Goal: Transaction & Acquisition: Book appointment/travel/reservation

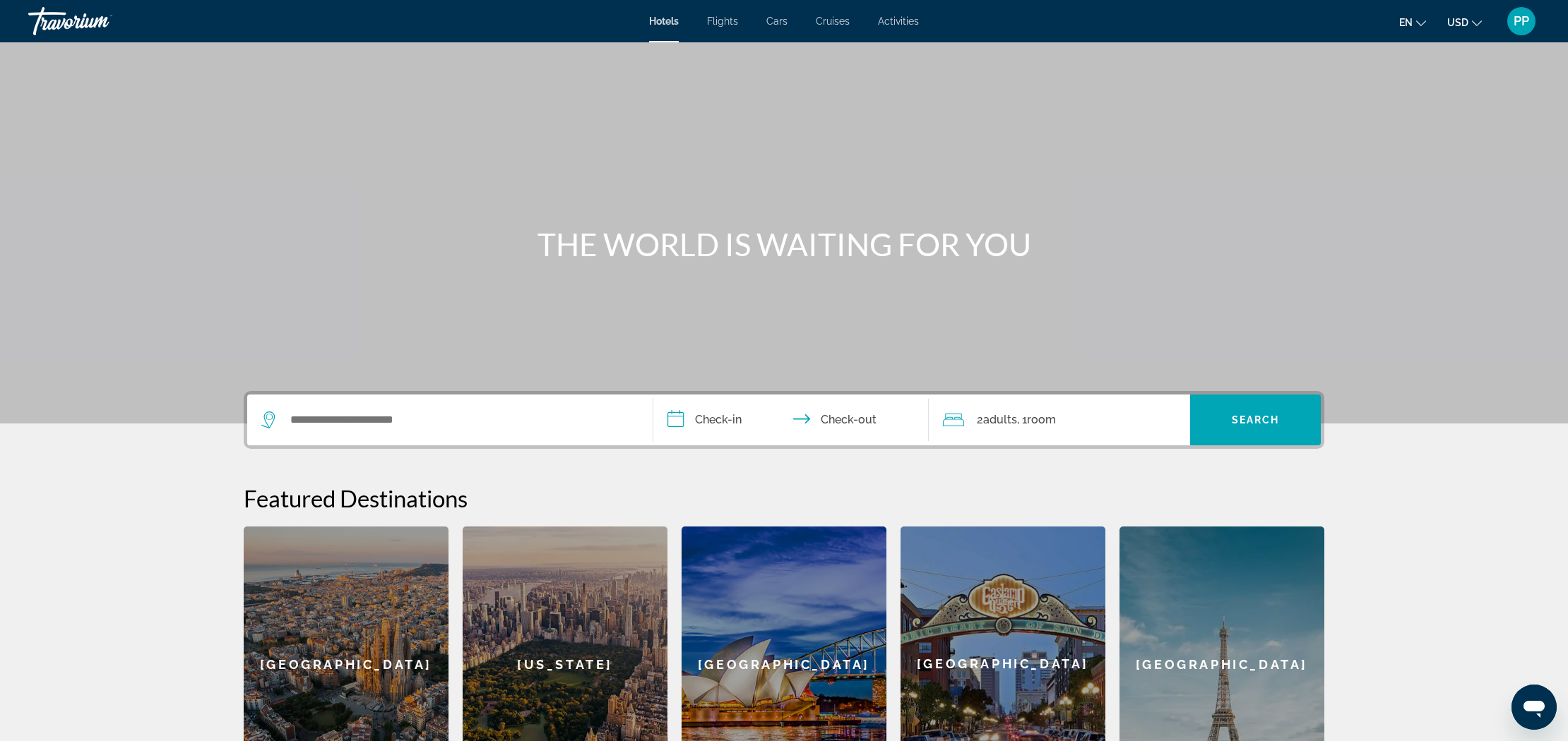
click at [901, 23] on span "Activities" at bounding box center [898, 21] width 41 height 11
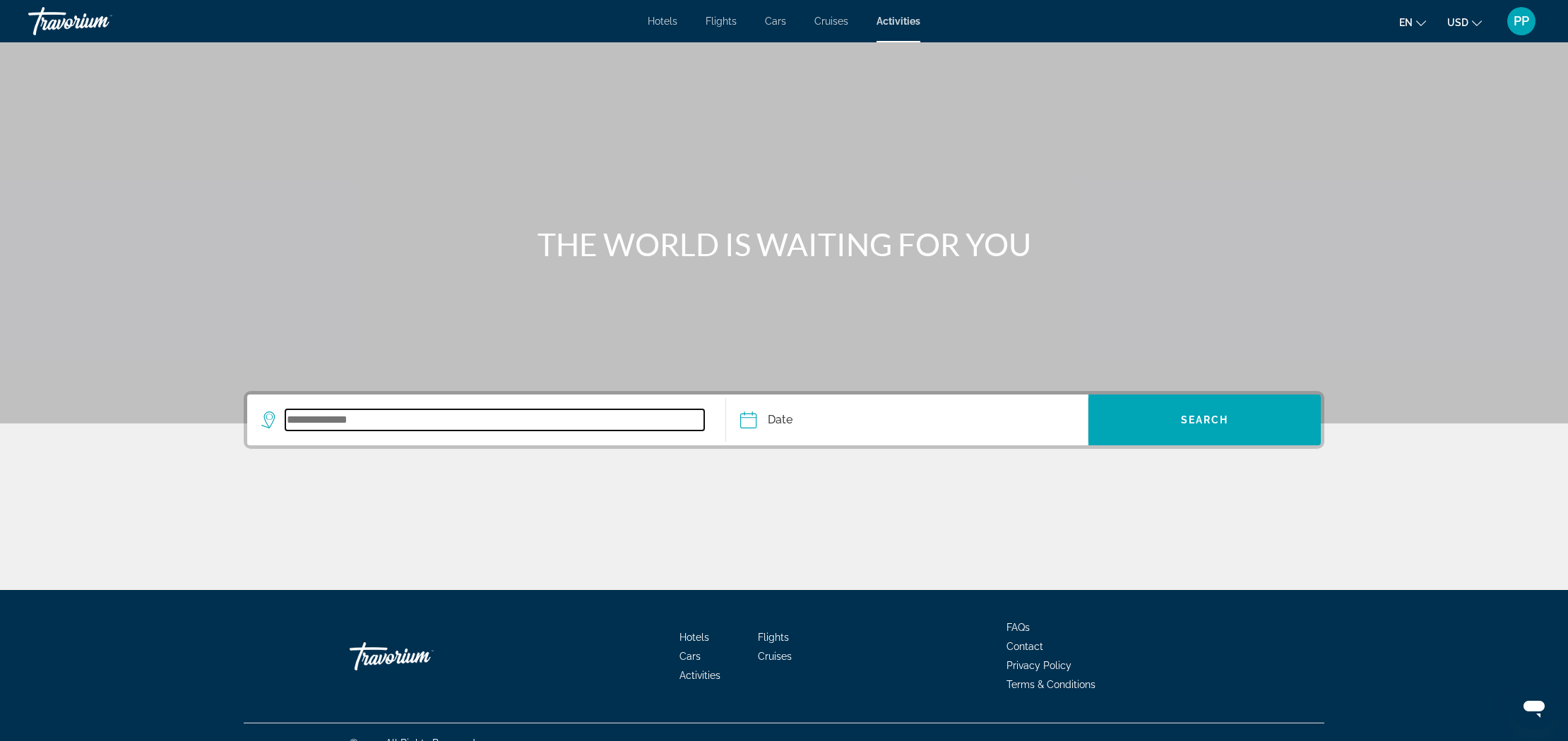
click at [348, 423] on input "Search widget" at bounding box center [495, 420] width 419 height 21
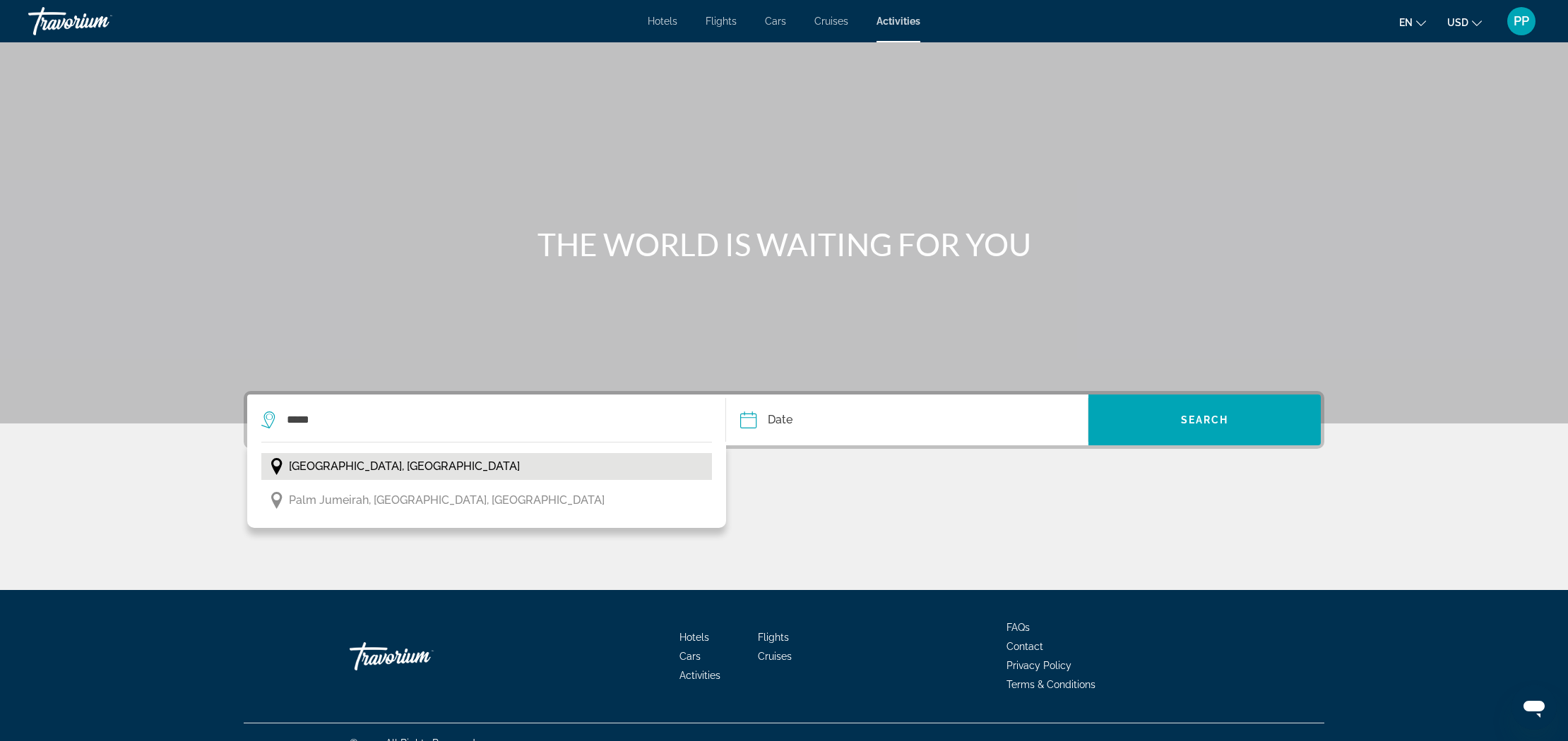
click at [382, 466] on span "[GEOGRAPHIC_DATA], [GEOGRAPHIC_DATA]" at bounding box center [404, 467] width 231 height 20
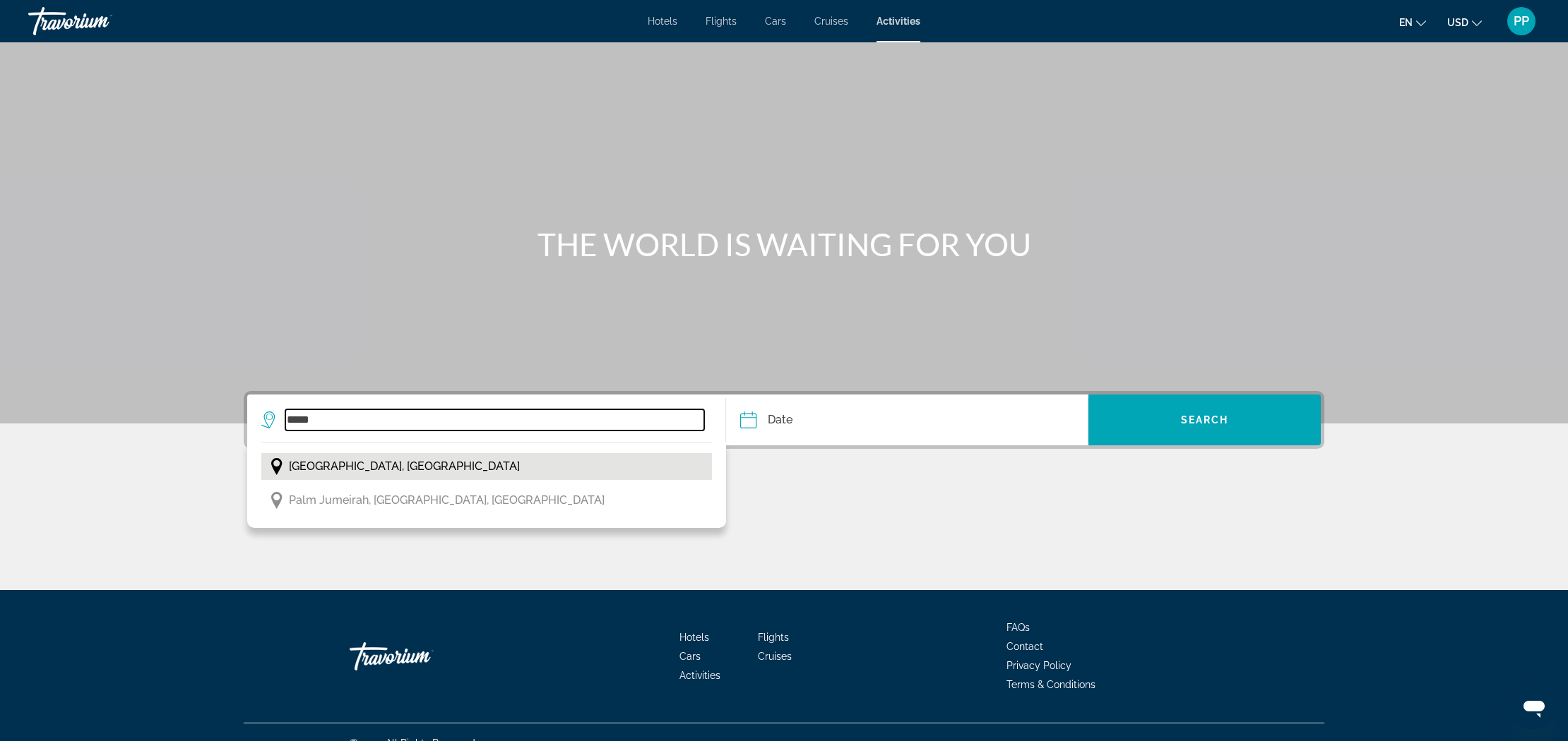
type input "**********"
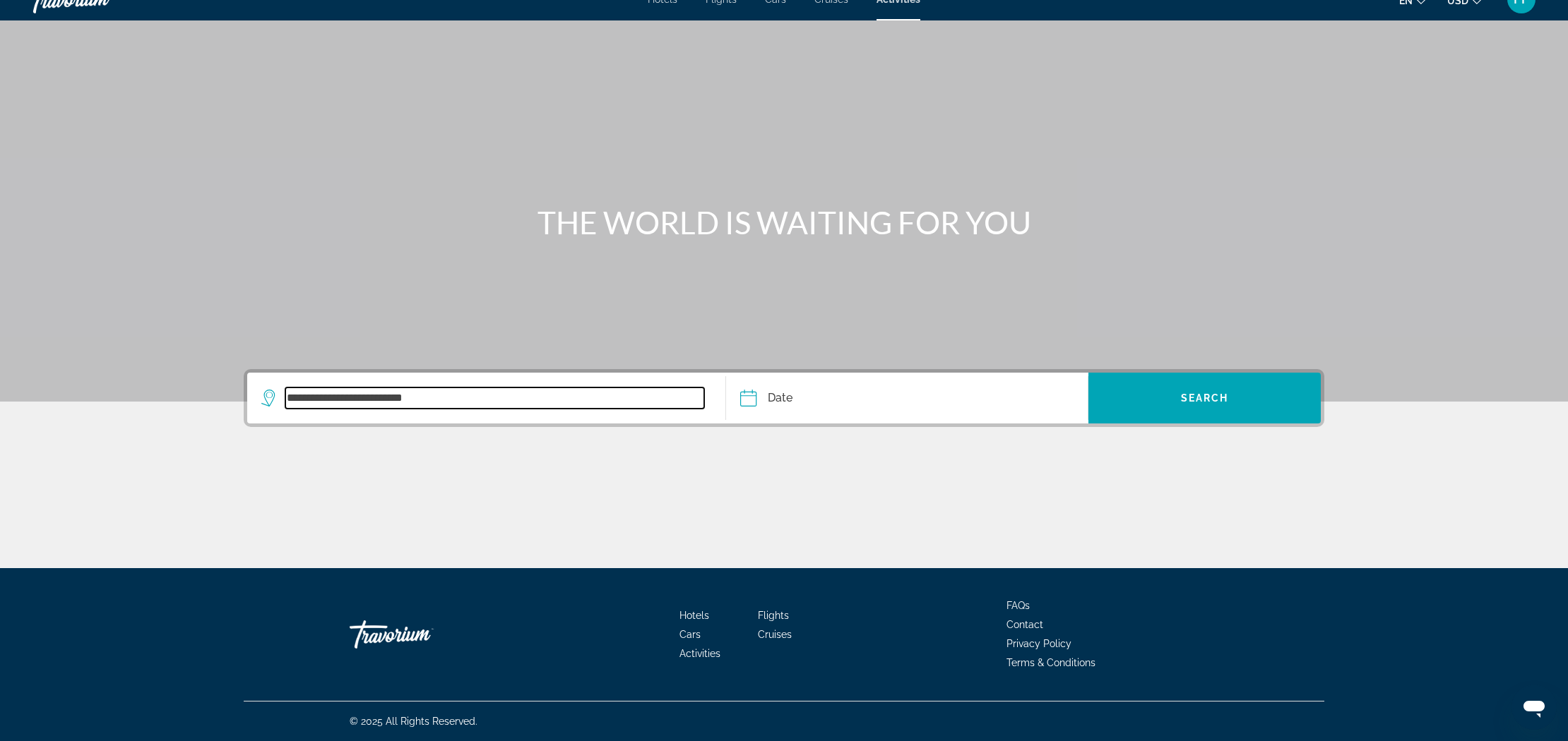
scroll to position [22, 0]
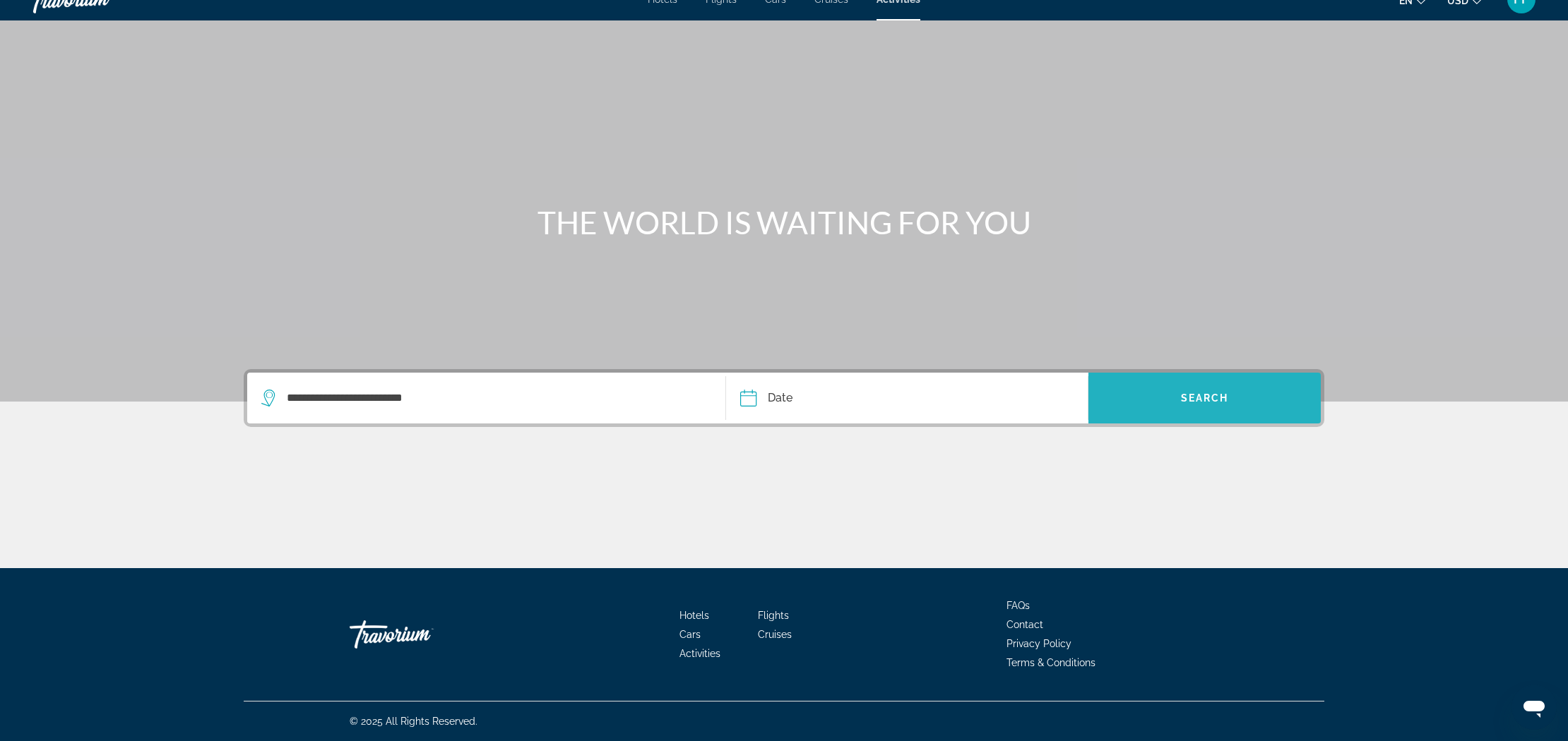
click at [1191, 387] on span "Search widget" at bounding box center [1204, 398] width 232 height 33
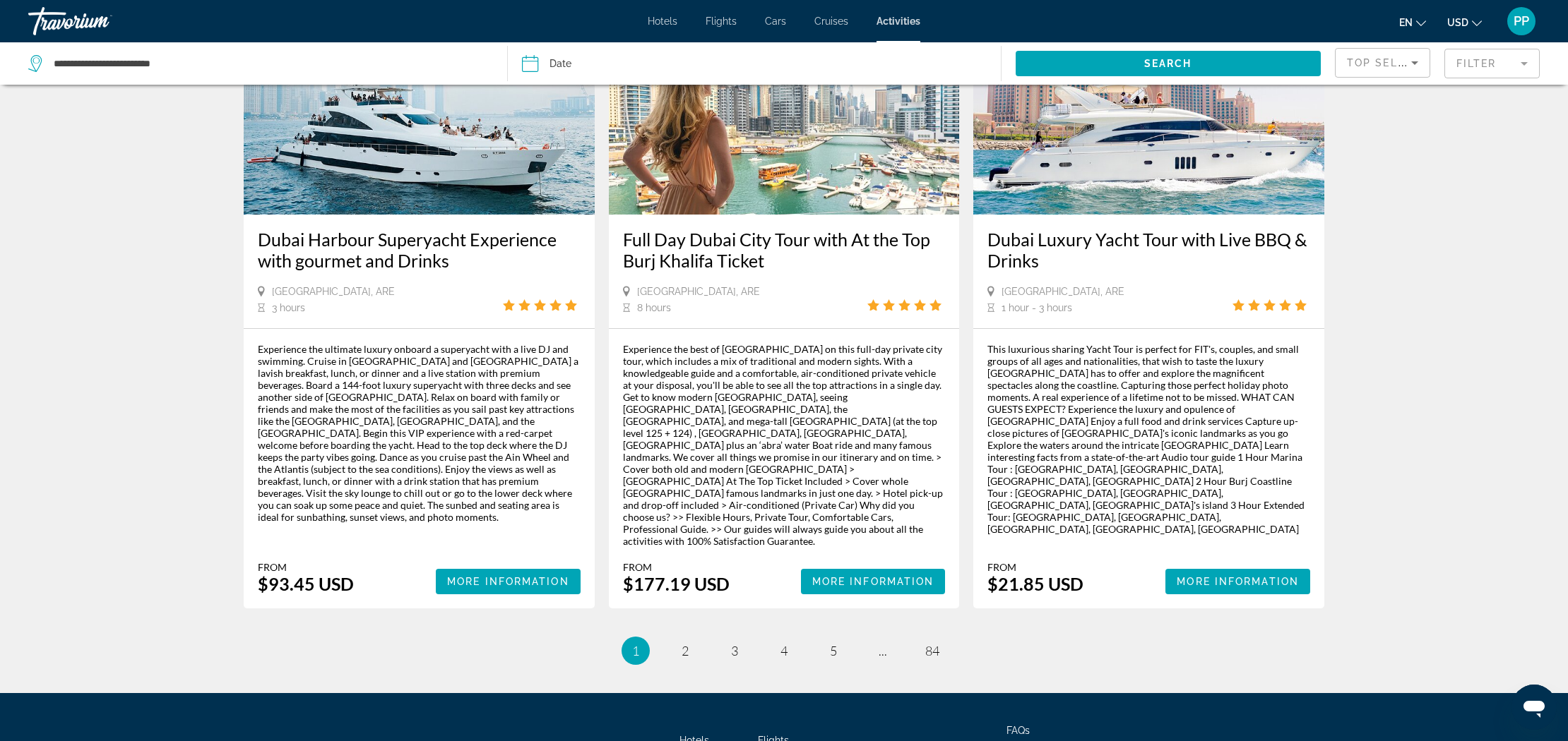
scroll to position [1951, 0]
click at [687, 643] on span "2" at bounding box center [685, 651] width 7 height 15
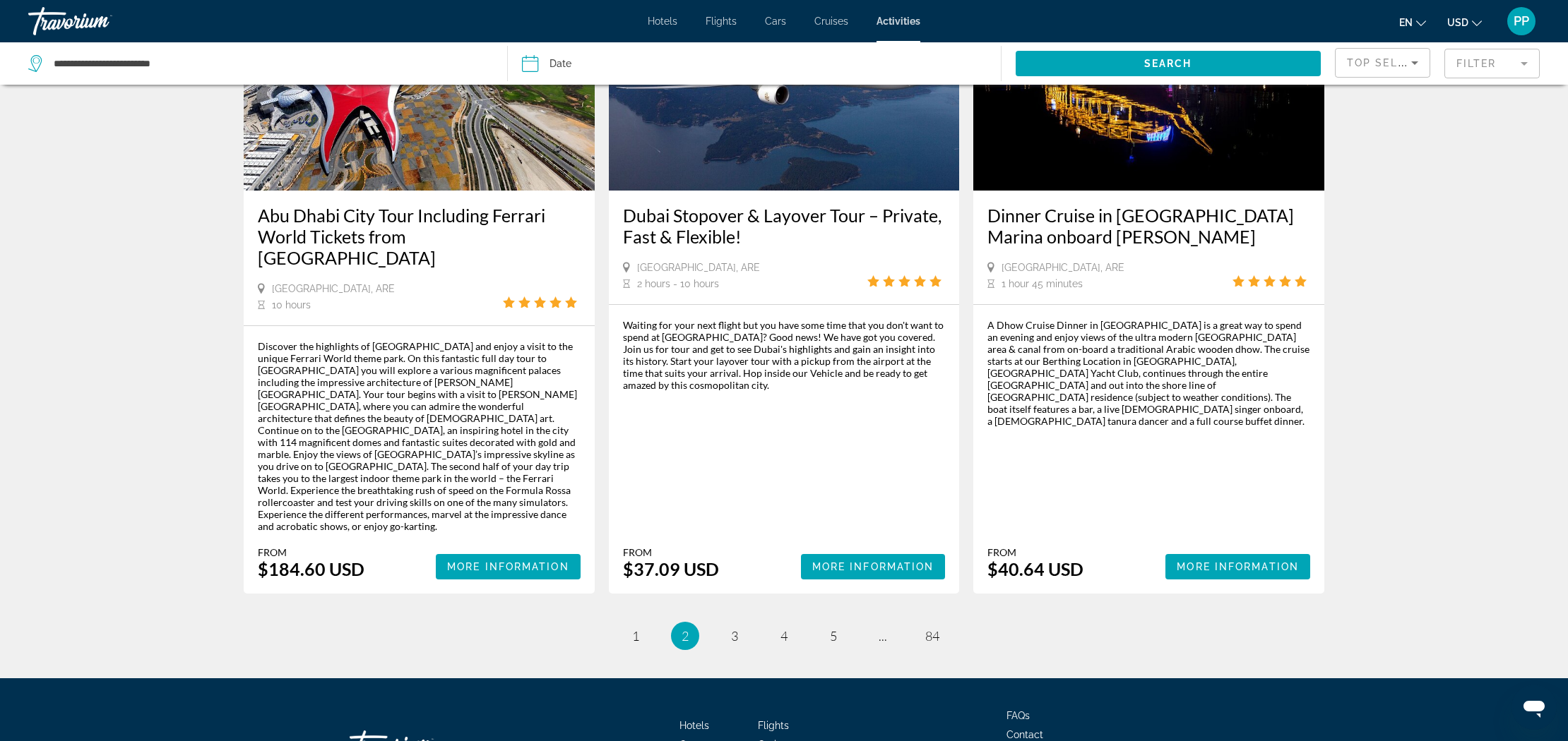
scroll to position [1915, 0]
click at [738, 629] on span "3" at bounding box center [734, 637] width 7 height 15
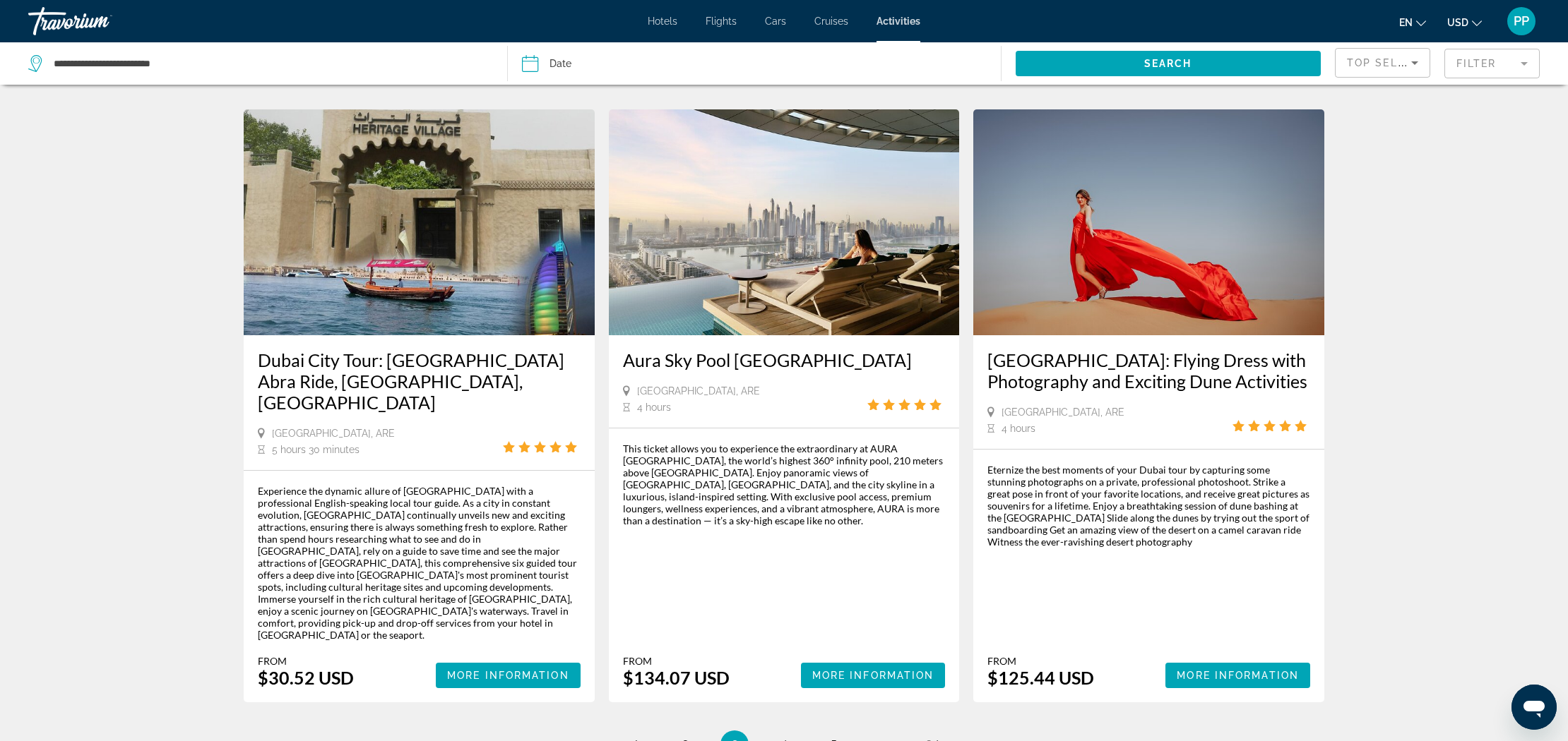
scroll to position [1892, 0]
click at [787, 736] on span "4" at bounding box center [784, 744] width 7 height 15
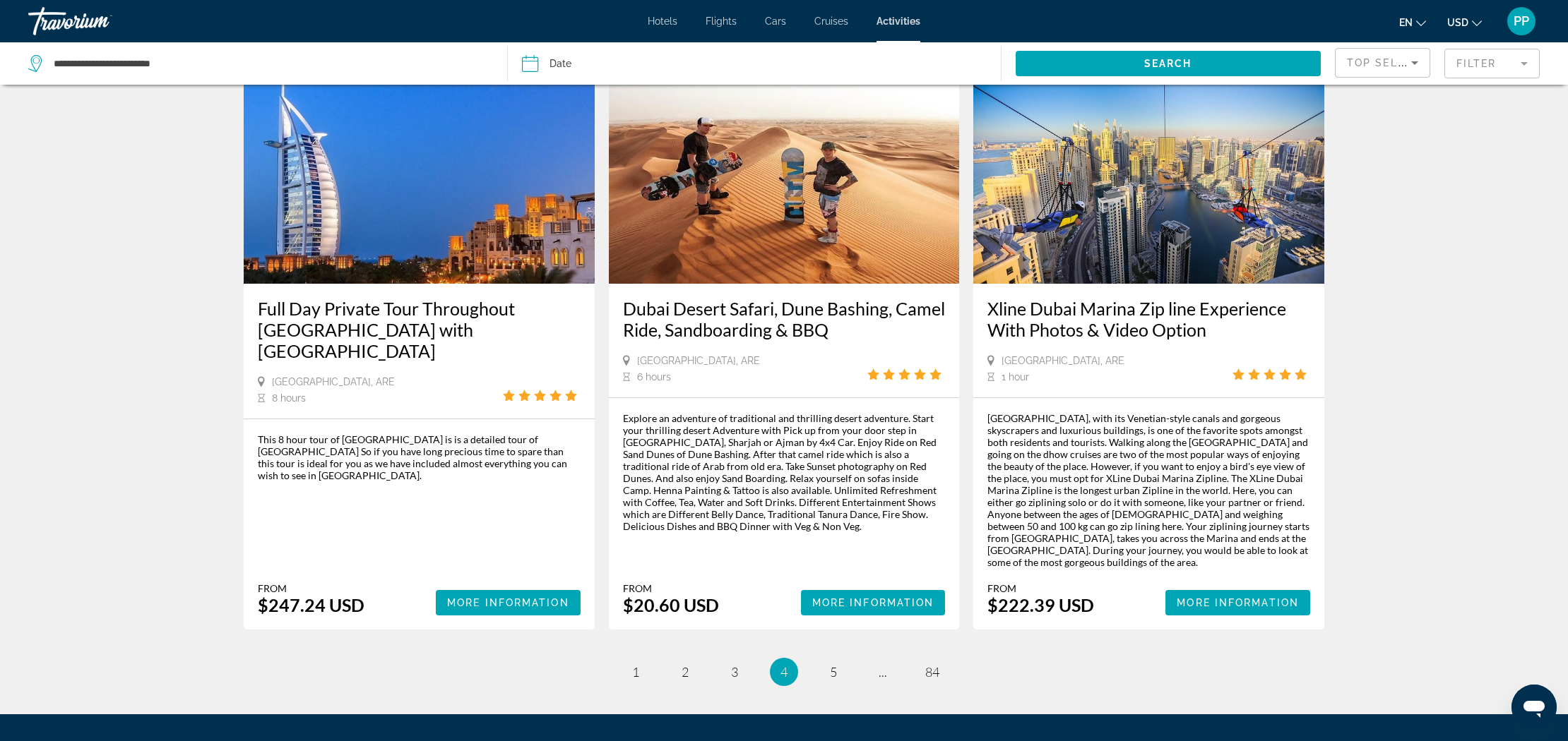
scroll to position [1951, 0]
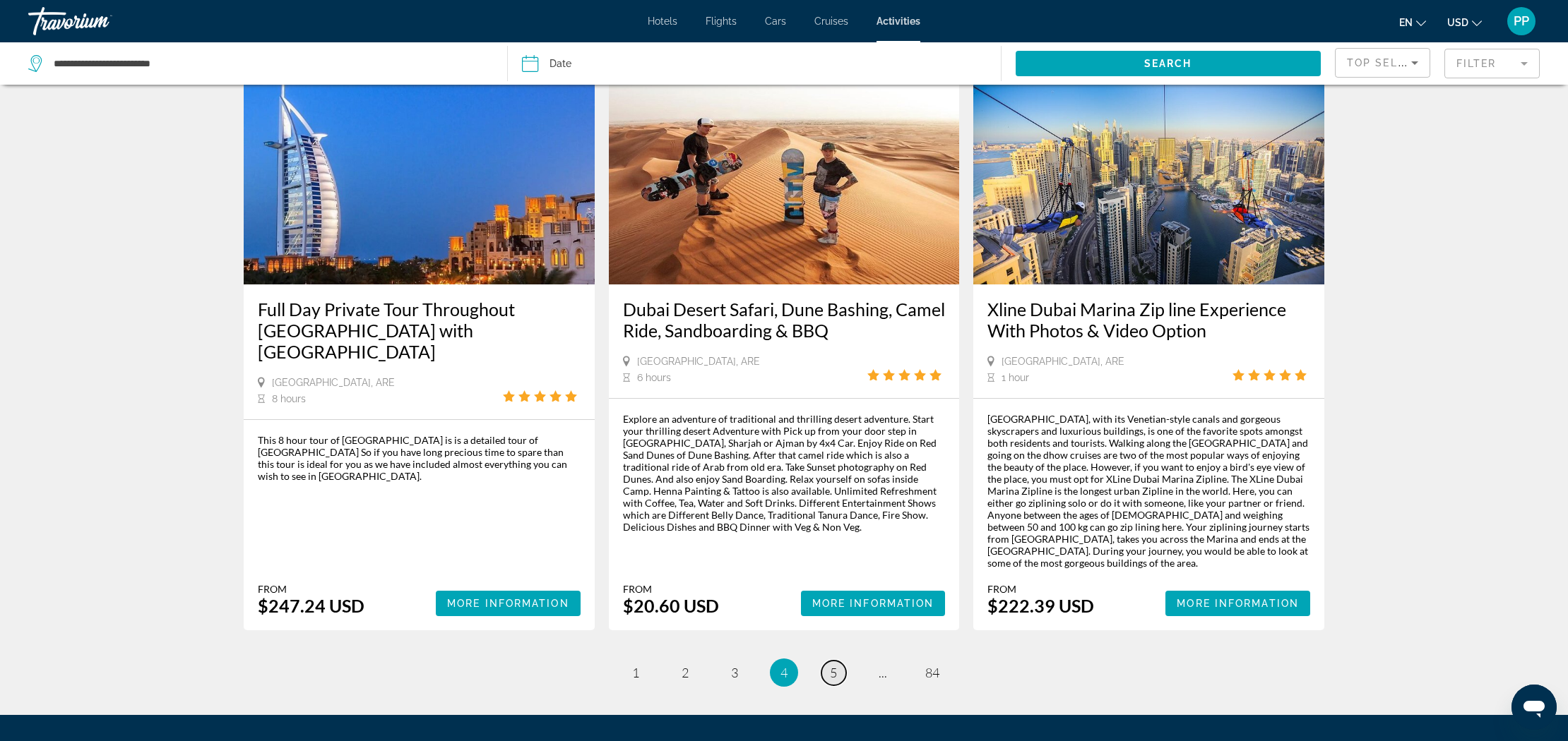
click at [837, 665] on span "5" at bounding box center [833, 673] width 7 height 15
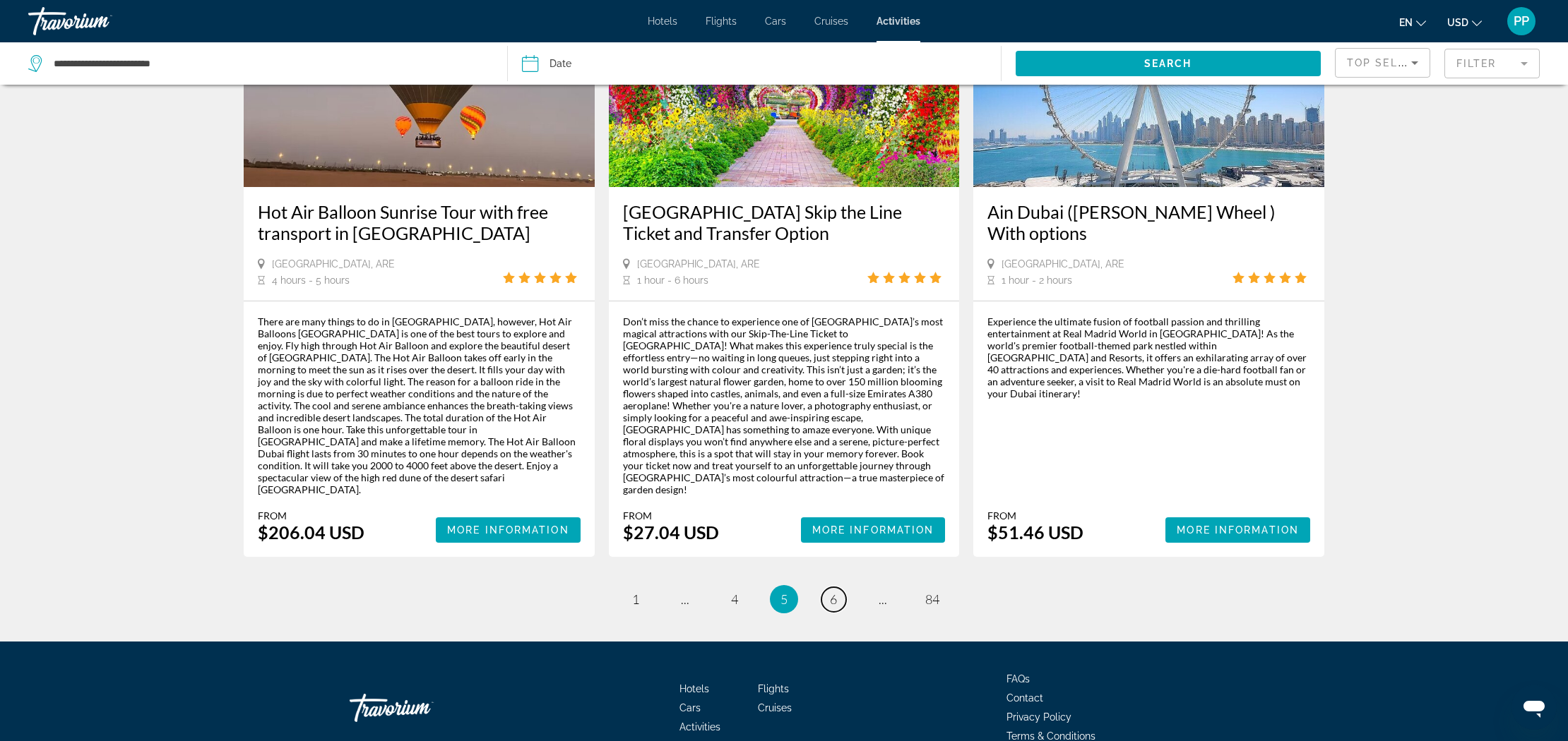
scroll to position [1928, 0]
click at [887, 593] on span "..." at bounding box center [883, 600] width 9 height 15
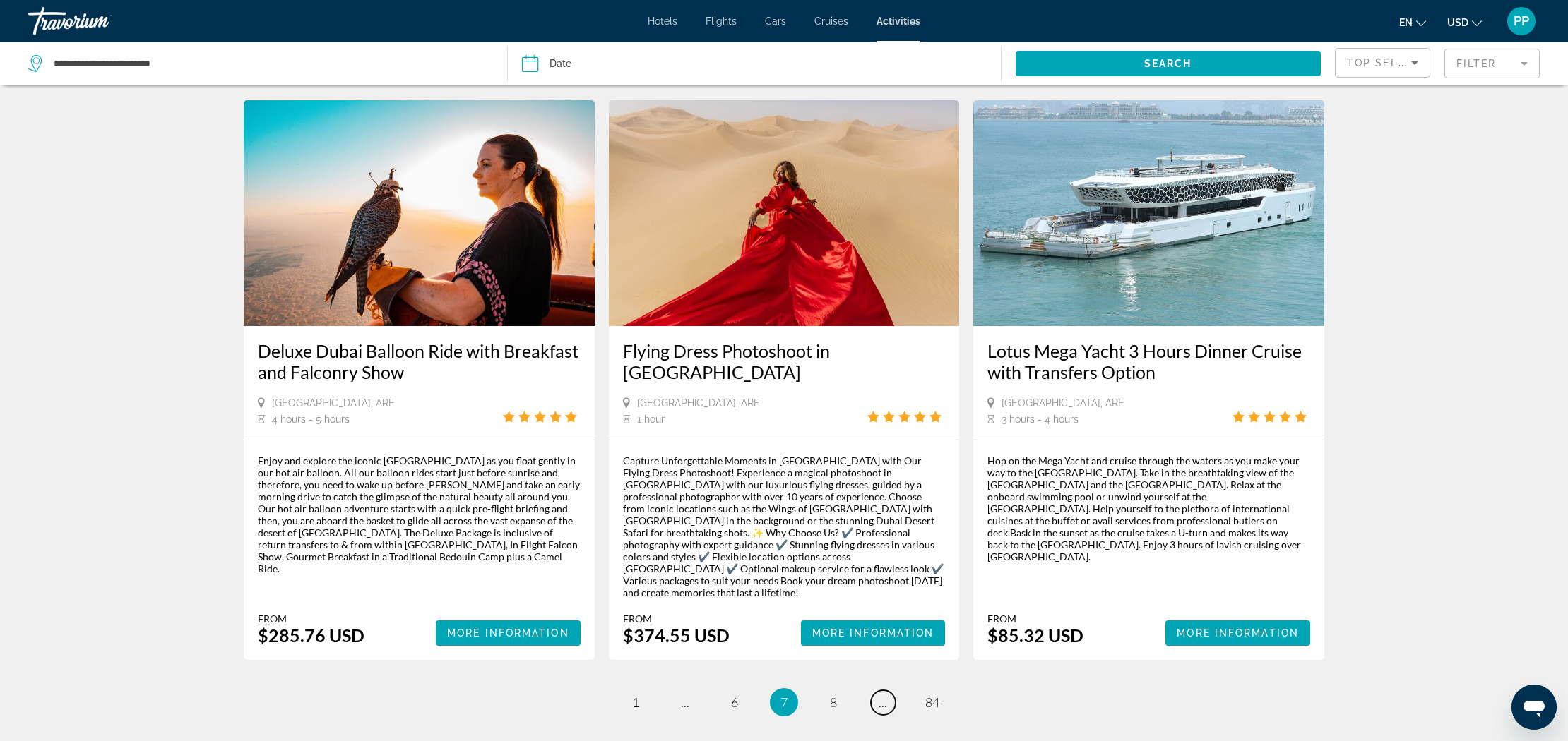
scroll to position [1978, 0]
click at [833, 695] on span "8" at bounding box center [833, 703] width 7 height 15
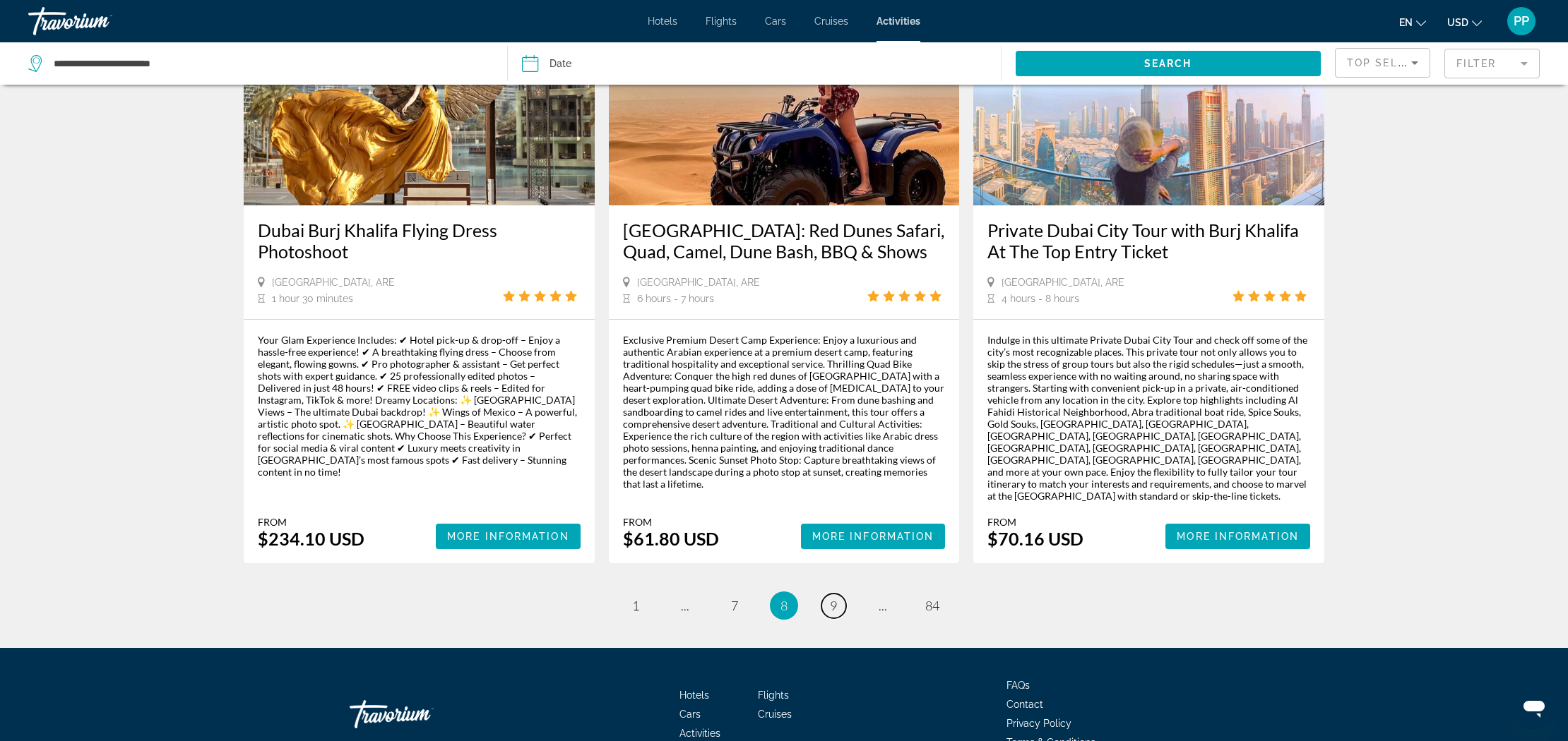
scroll to position [2012, 0]
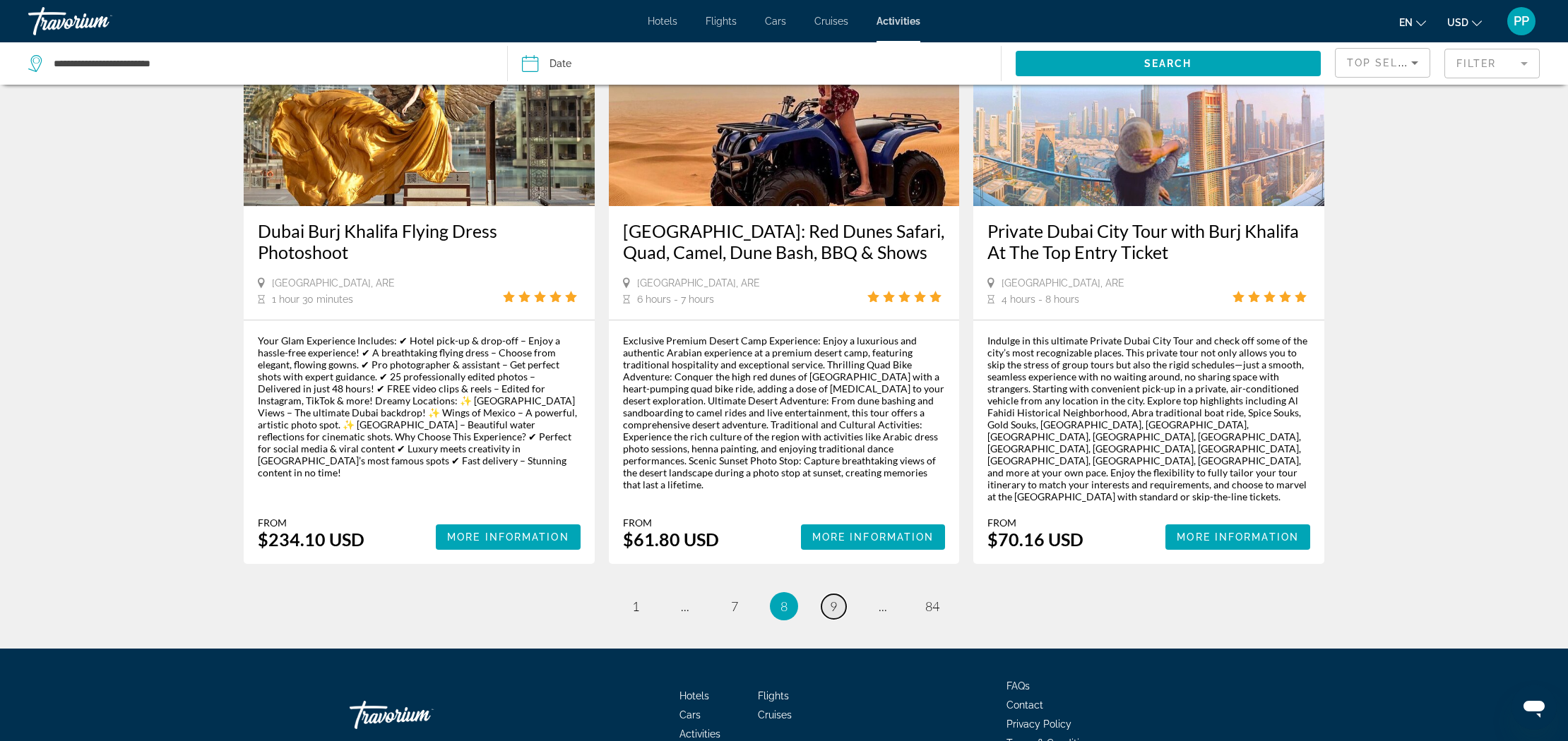
click at [836, 599] on span "9" at bounding box center [833, 606] width 7 height 15
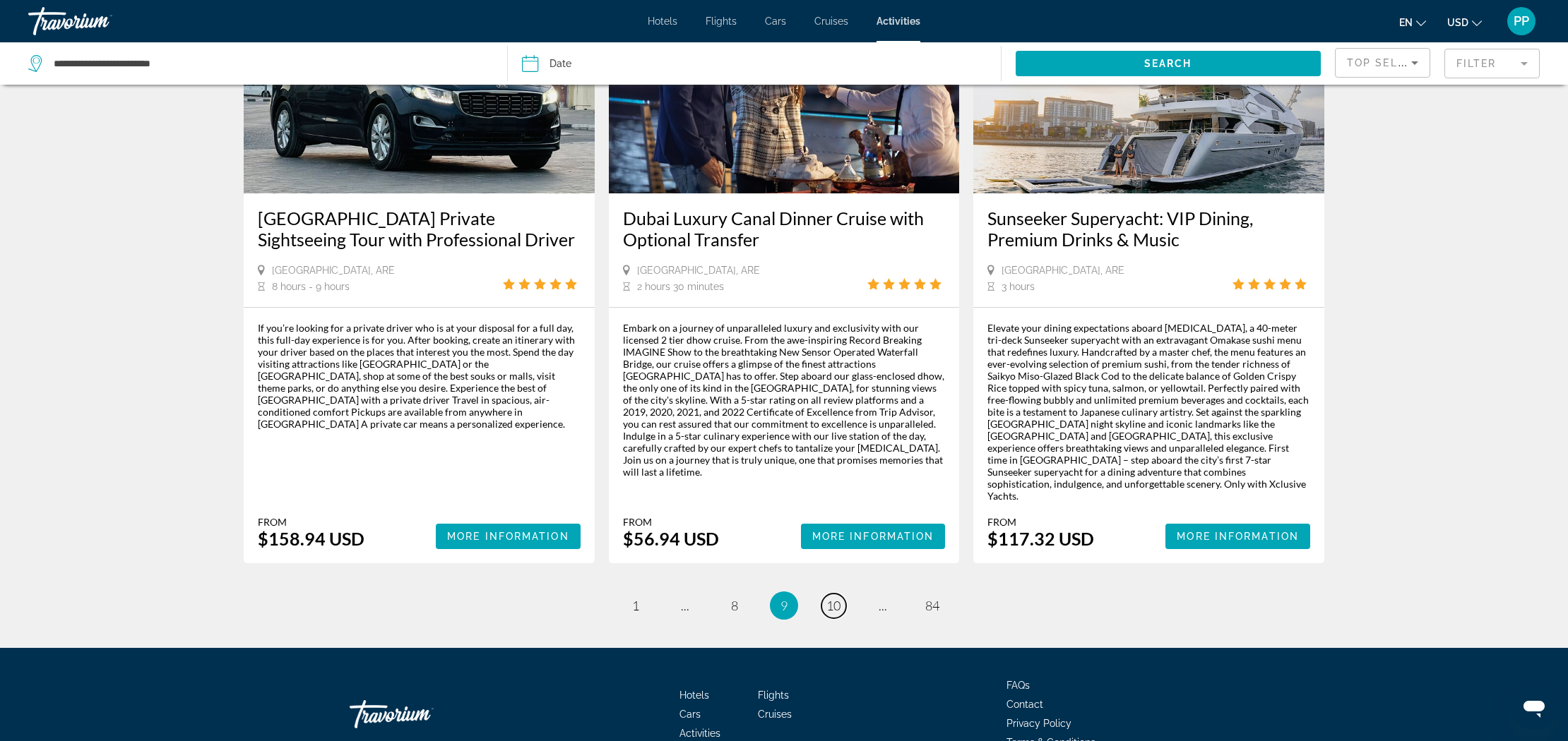
scroll to position [2060, 0]
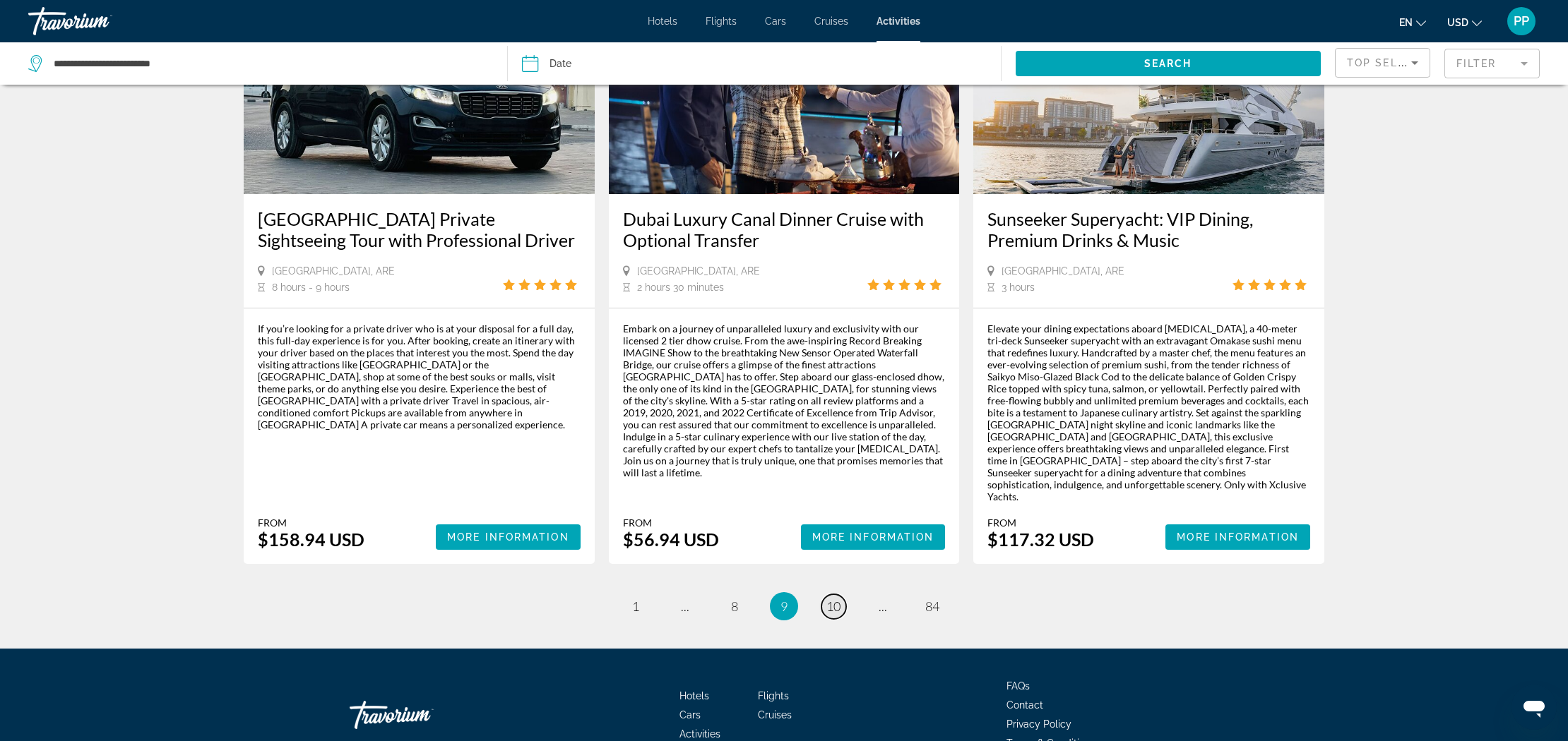
click at [836, 599] on span "10" at bounding box center [833, 606] width 14 height 15
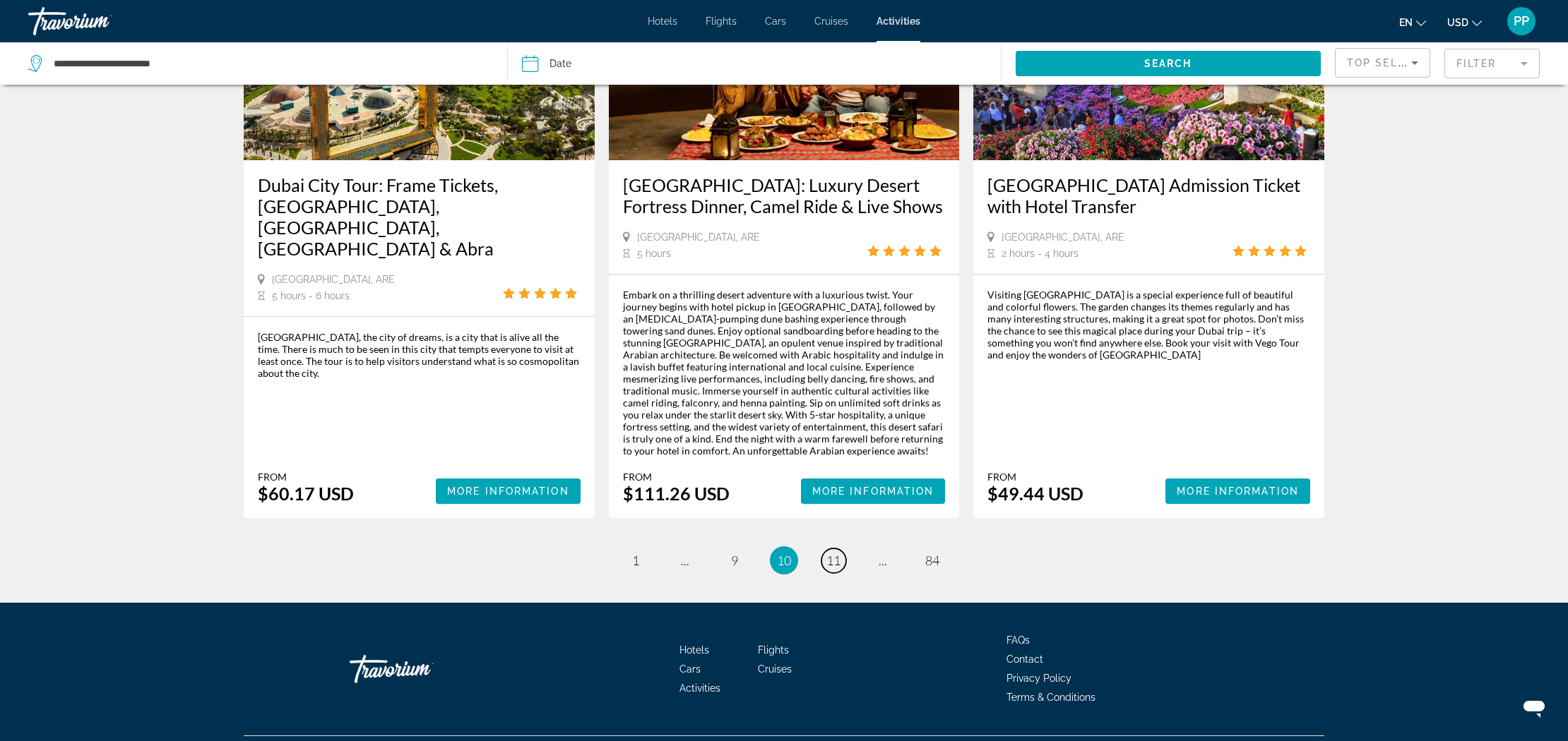
scroll to position [2012, 0]
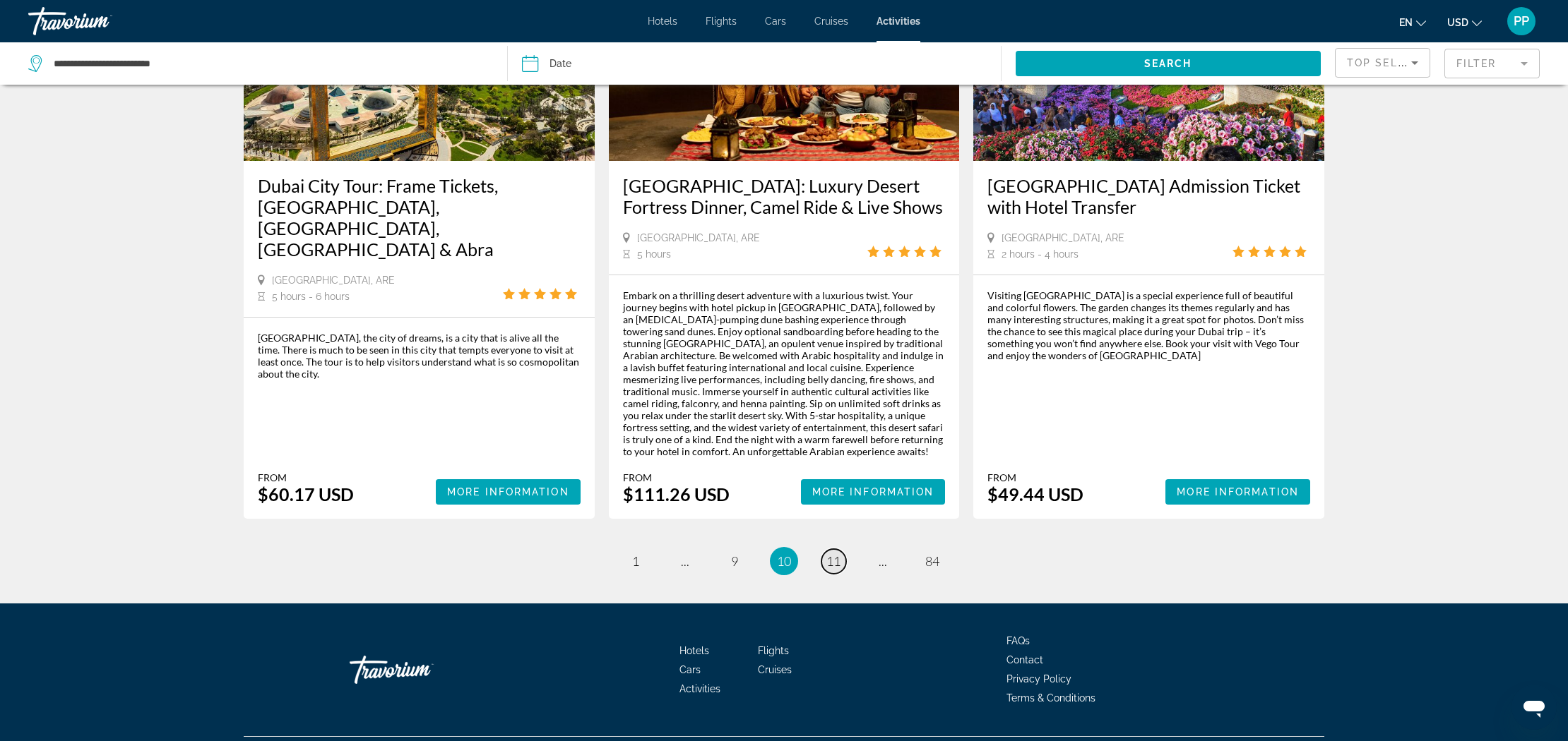
click at [837, 554] on span "11" at bounding box center [833, 561] width 14 height 15
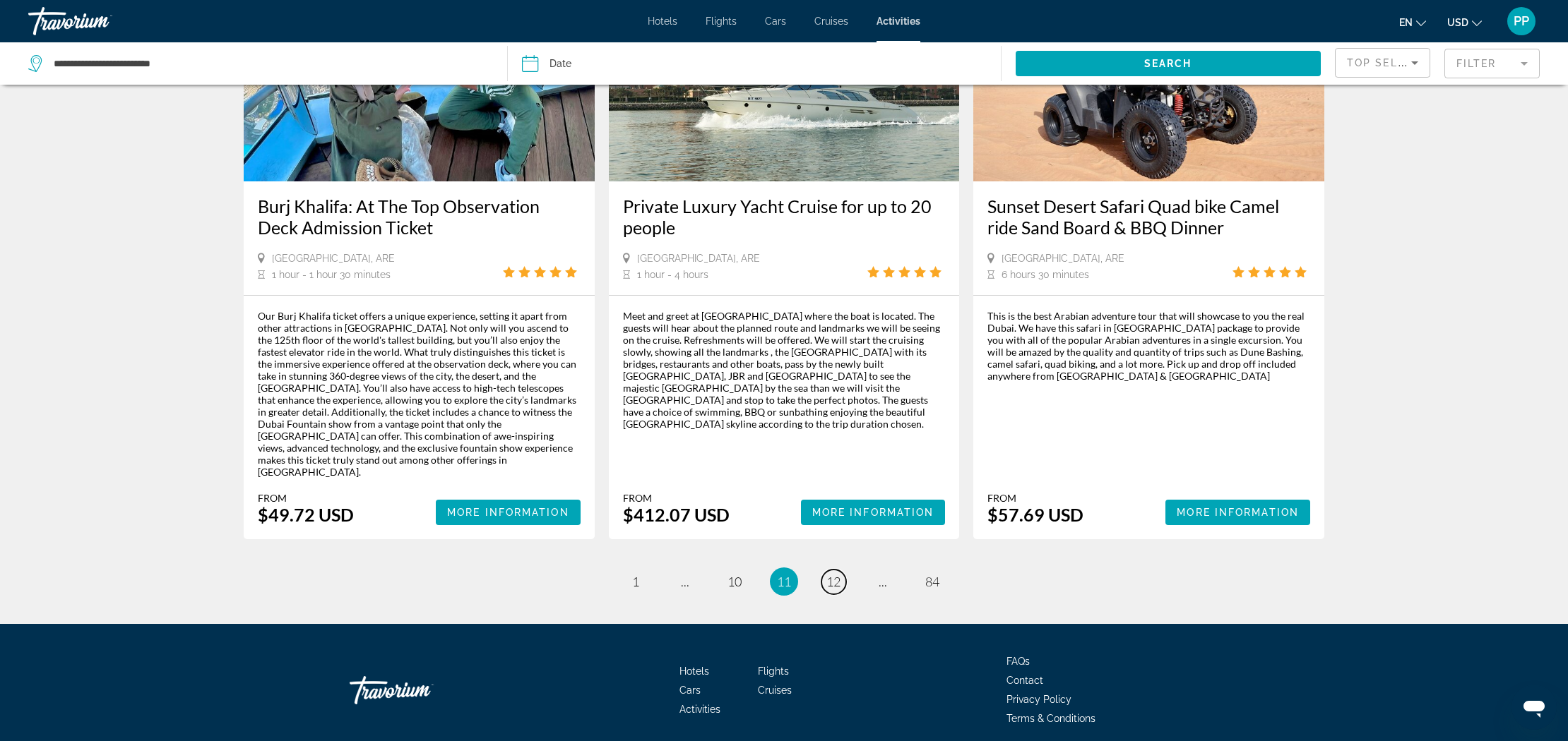
scroll to position [1975, 0]
click at [835, 575] on span "12" at bounding box center [833, 582] width 14 height 15
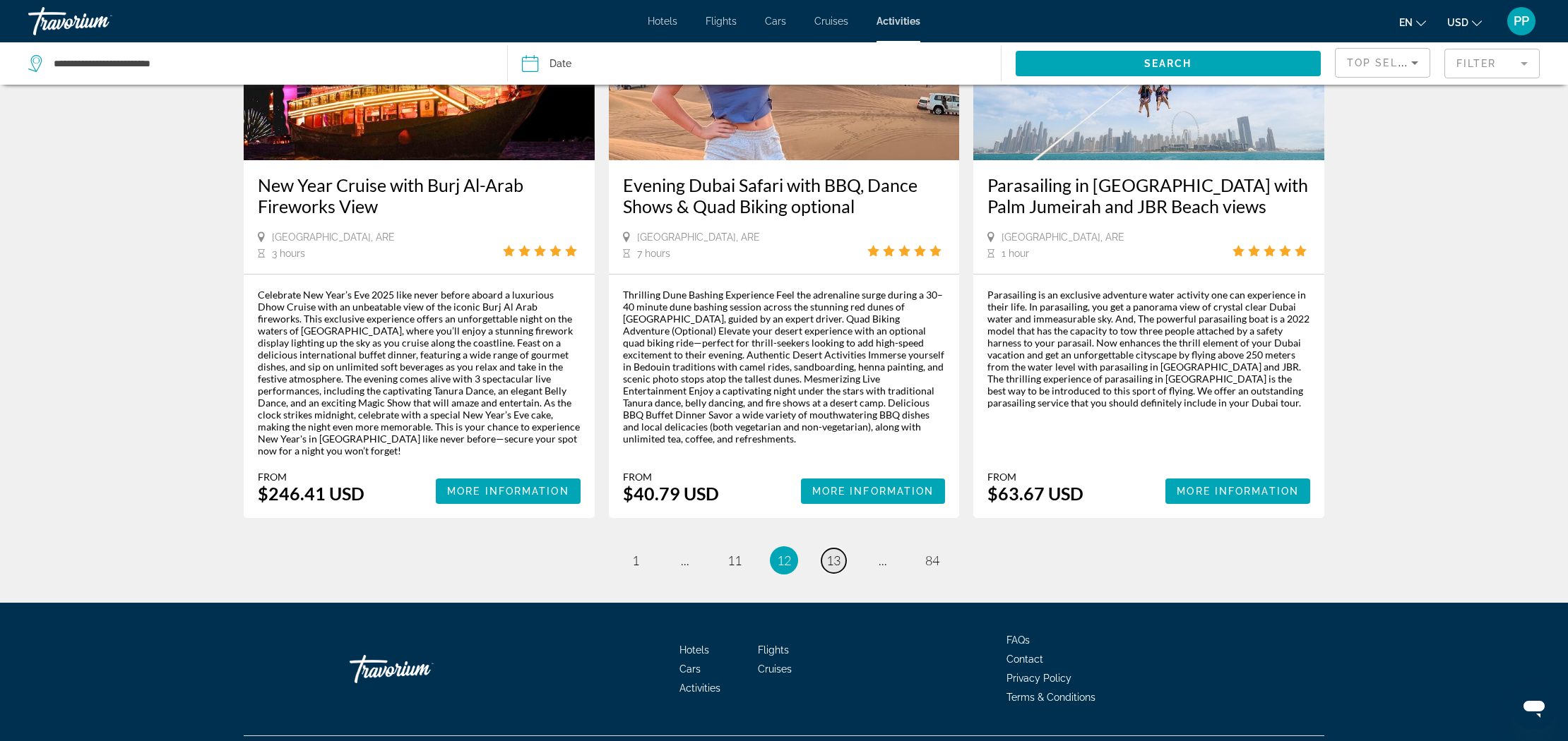
scroll to position [2023, 0]
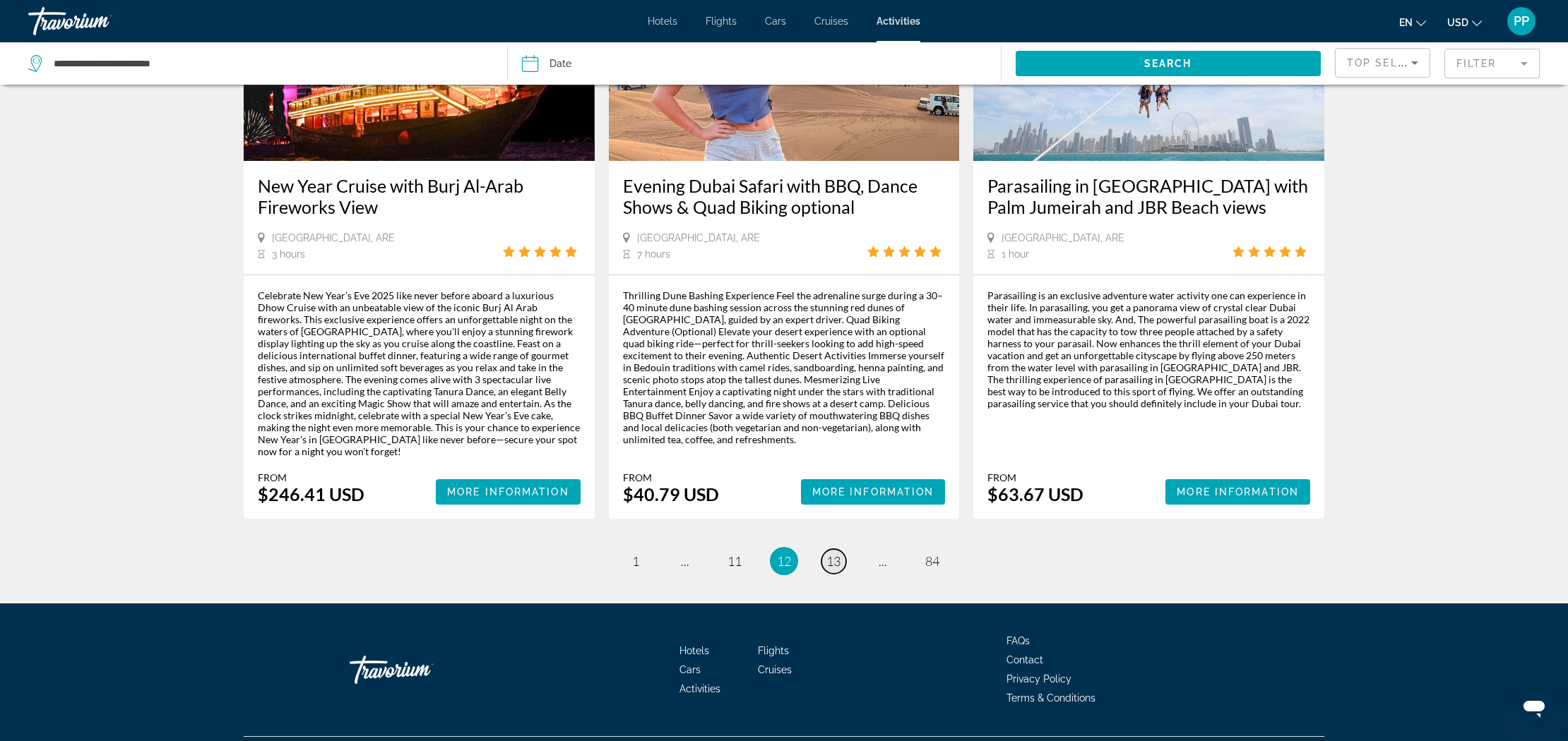
click at [836, 554] on span "13" at bounding box center [833, 561] width 14 height 15
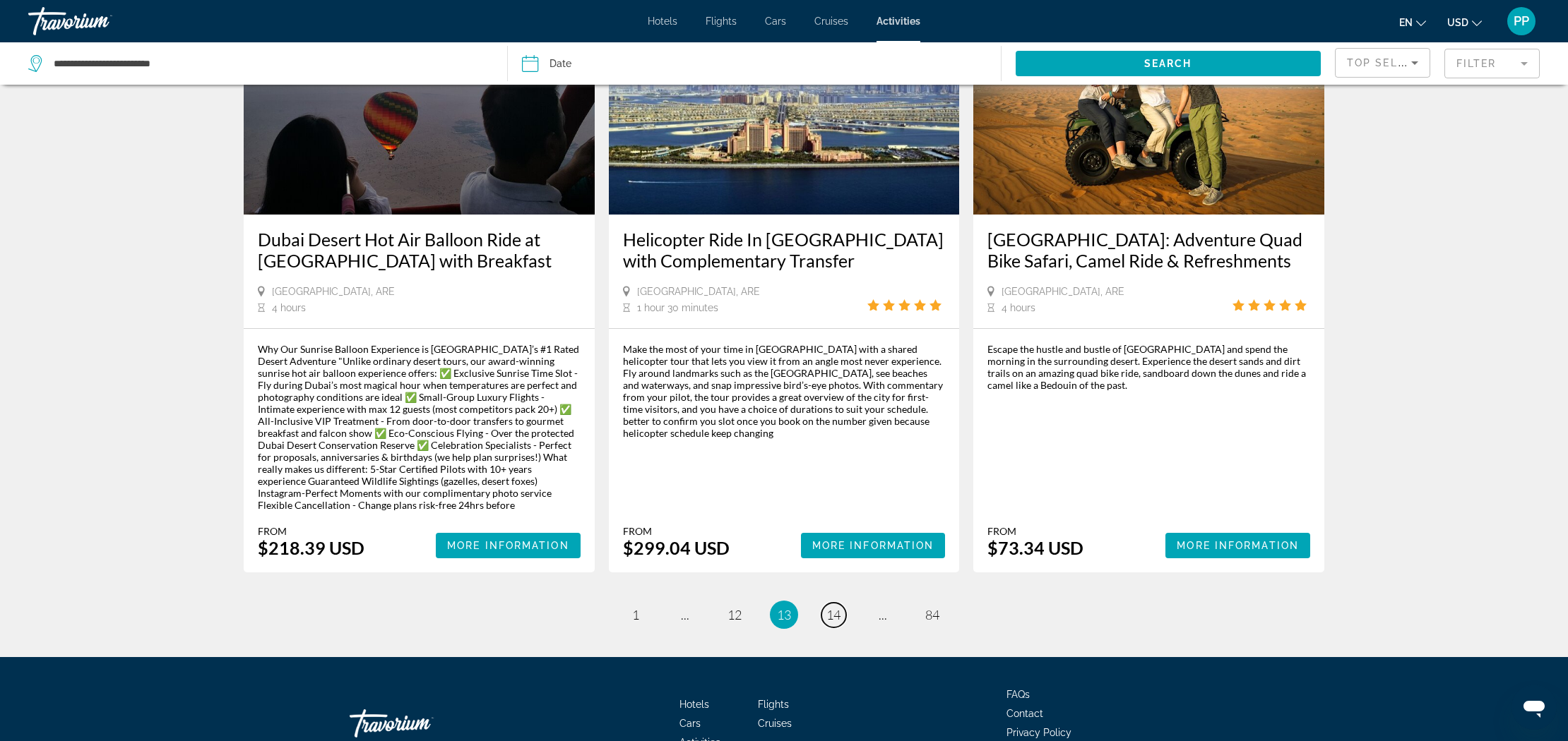
scroll to position [1975, 0]
click at [833, 603] on link "page 14" at bounding box center [834, 616] width 25 height 25
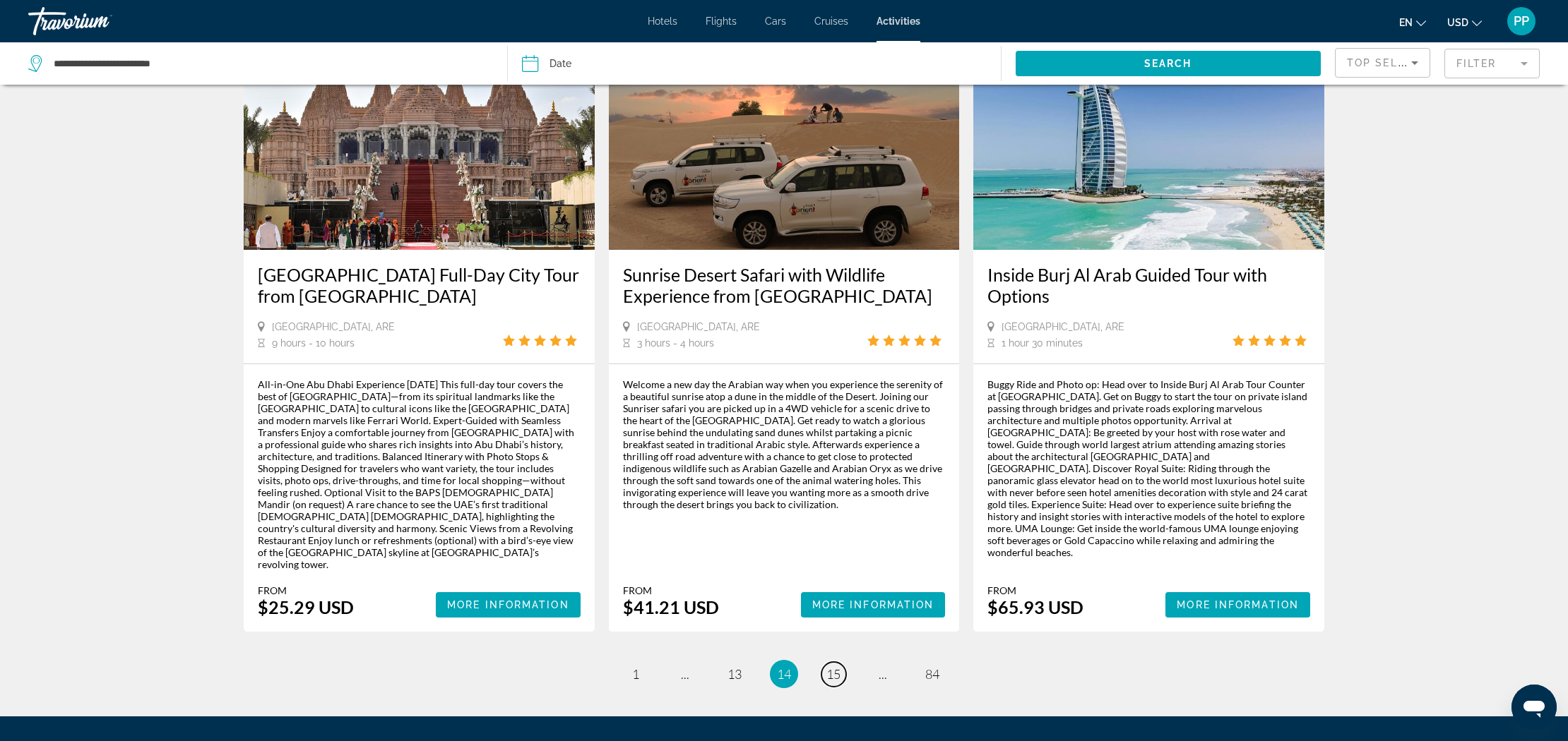
scroll to position [2012, 0]
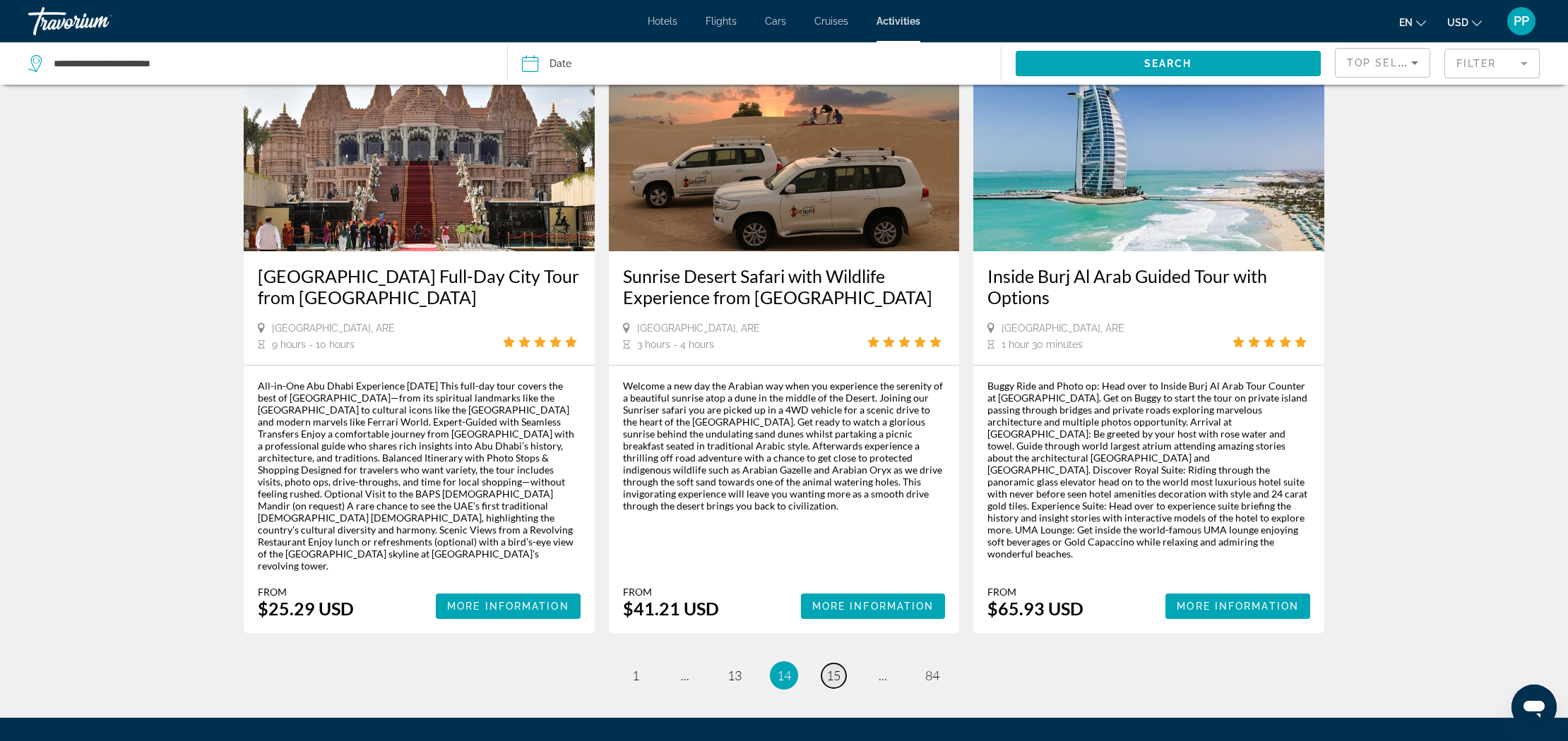
click at [842, 664] on link "page 15" at bounding box center [834, 676] width 25 height 25
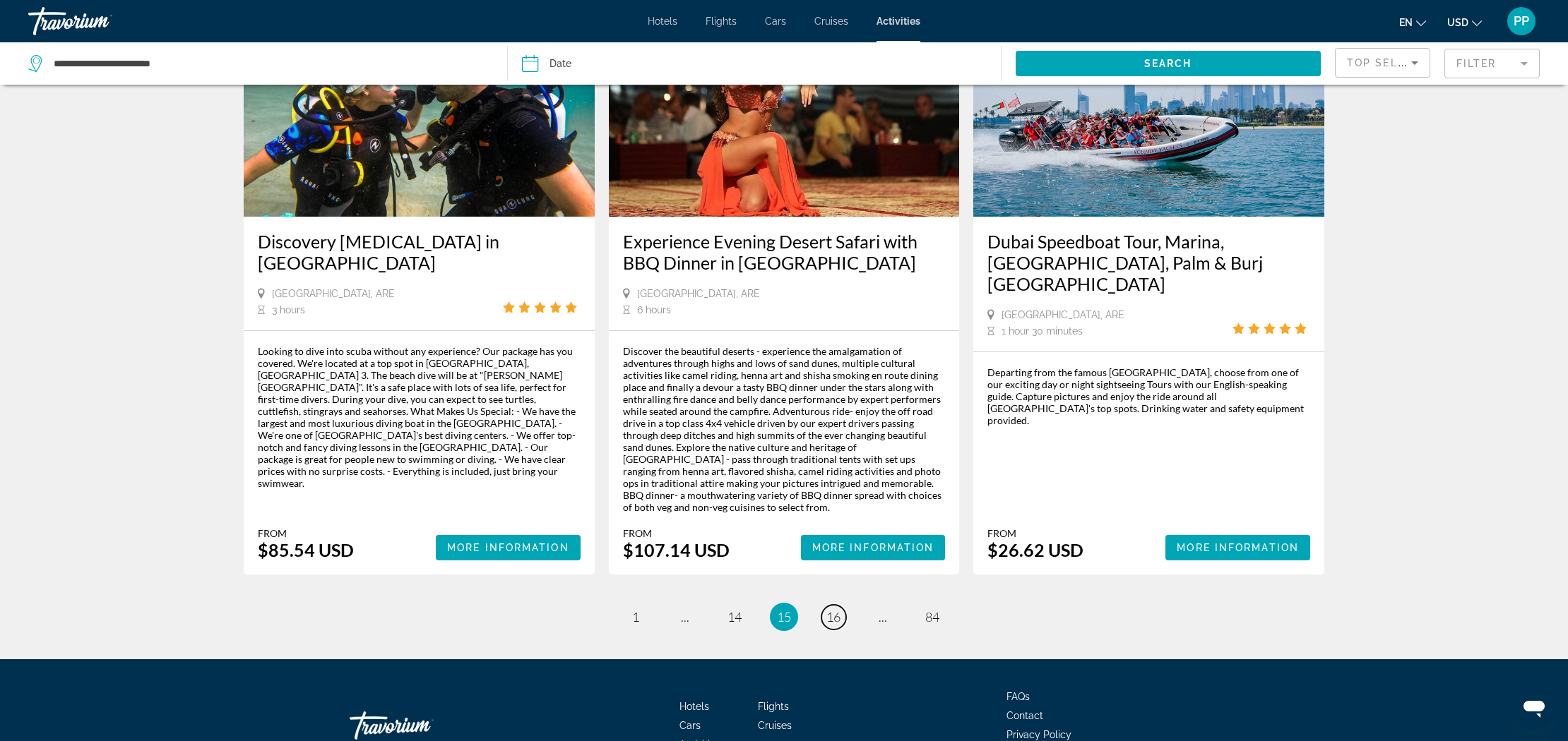
scroll to position [1960, 0]
click at [833, 608] on span "16" at bounding box center [833, 616] width 14 height 15
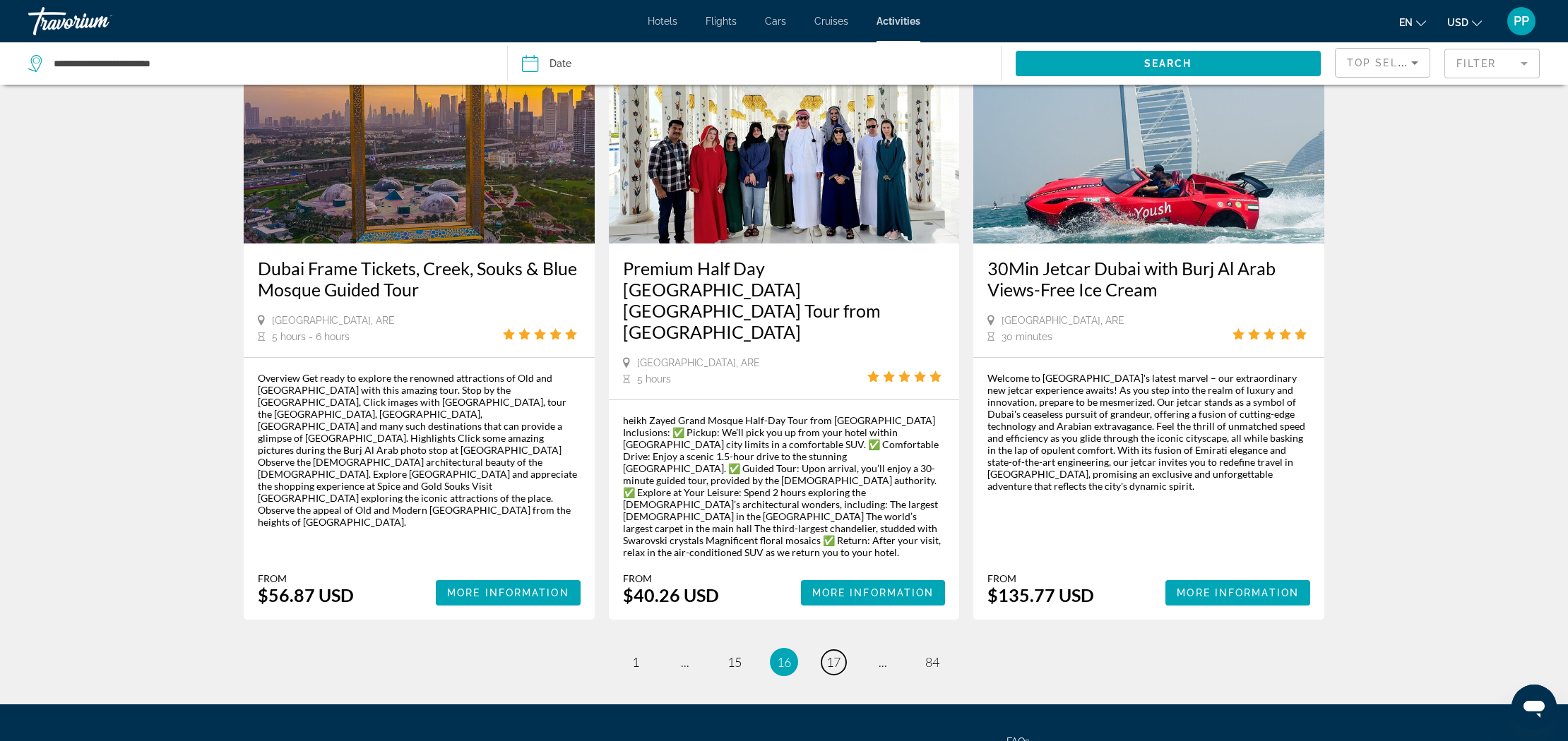
scroll to position [1901, 1]
